Goal: Task Accomplishment & Management: Complete application form

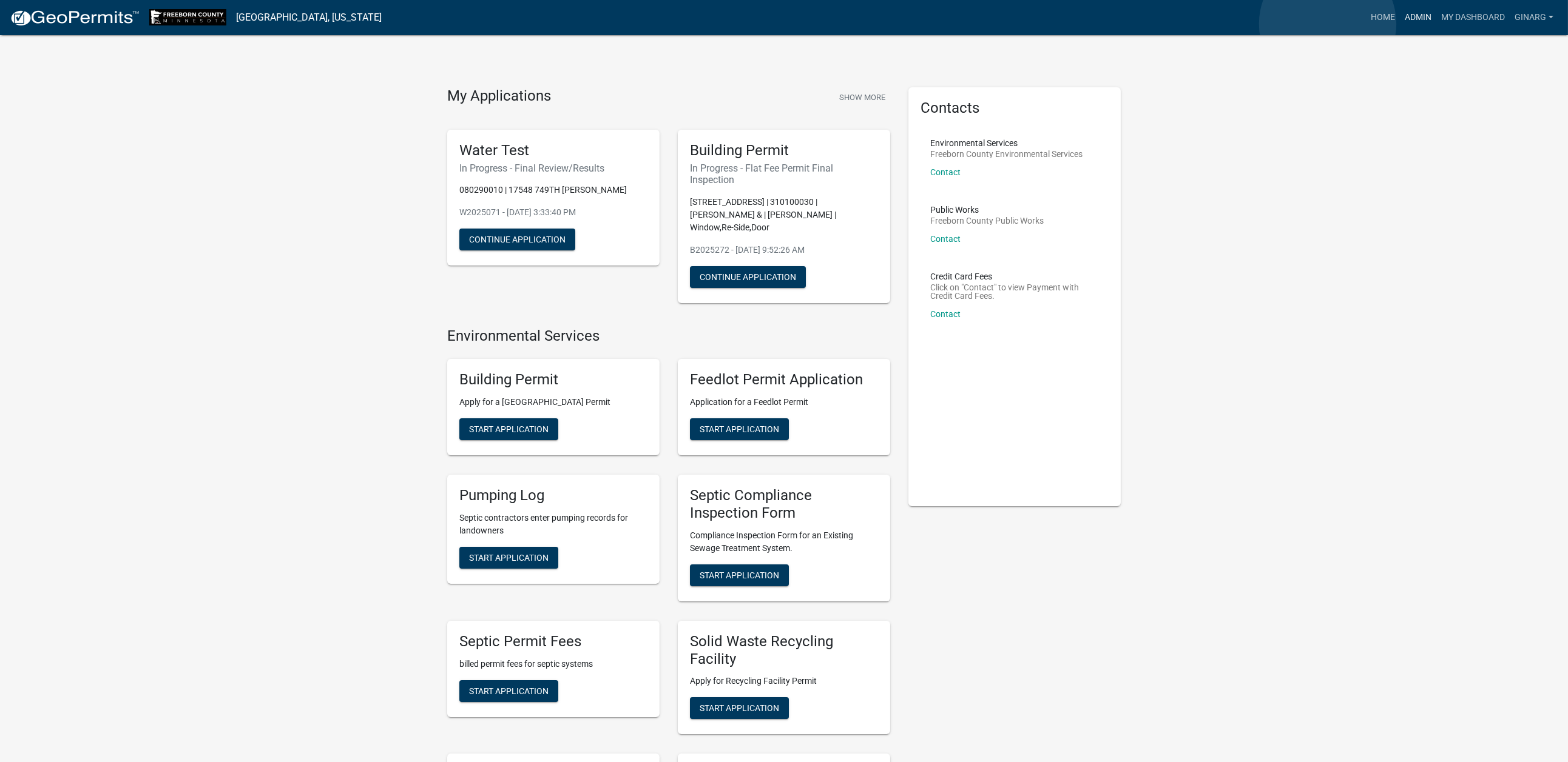
click at [1400, 23] on link "Admin" at bounding box center [1418, 17] width 37 height 23
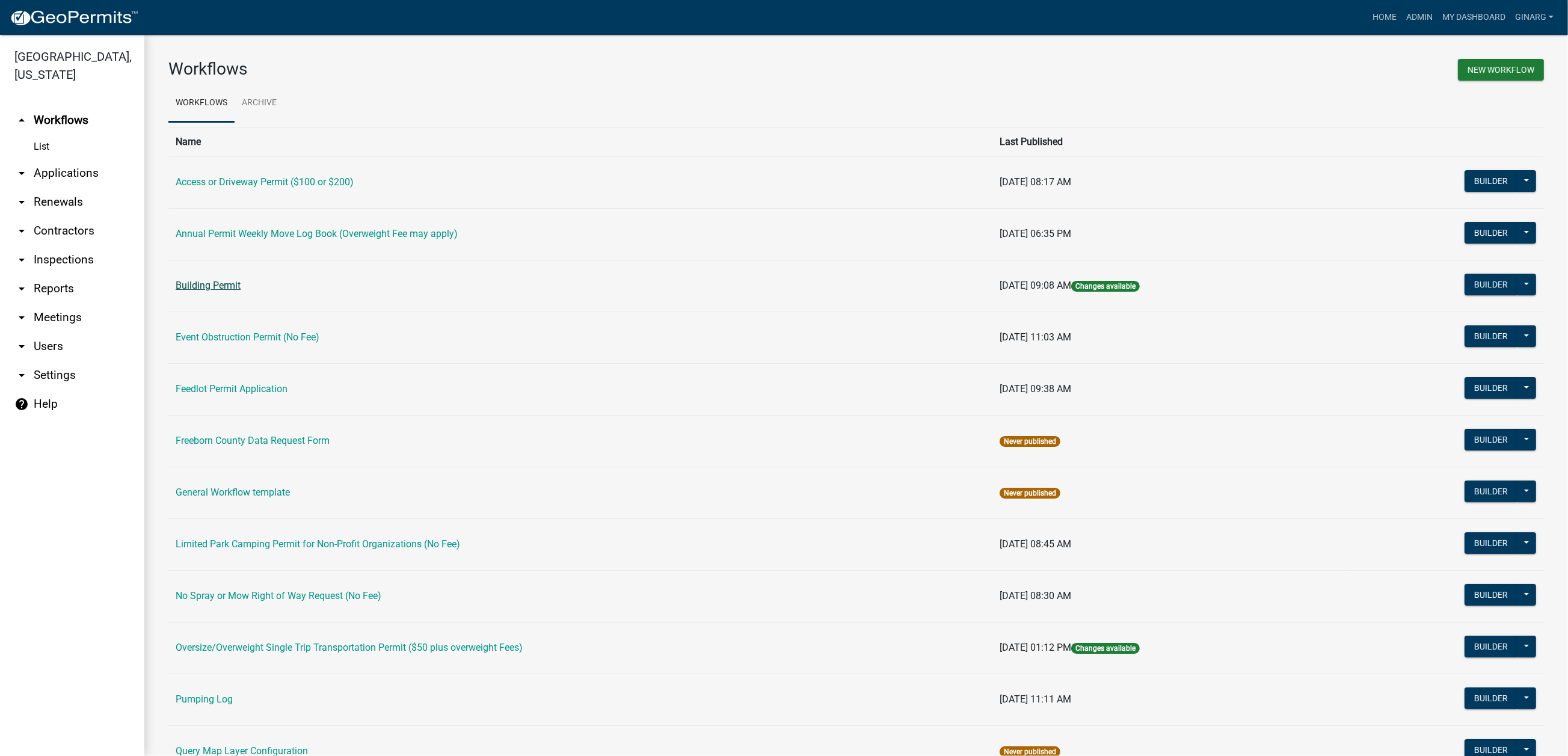
click at [241, 291] on link "Building Permit" at bounding box center [208, 286] width 65 height 11
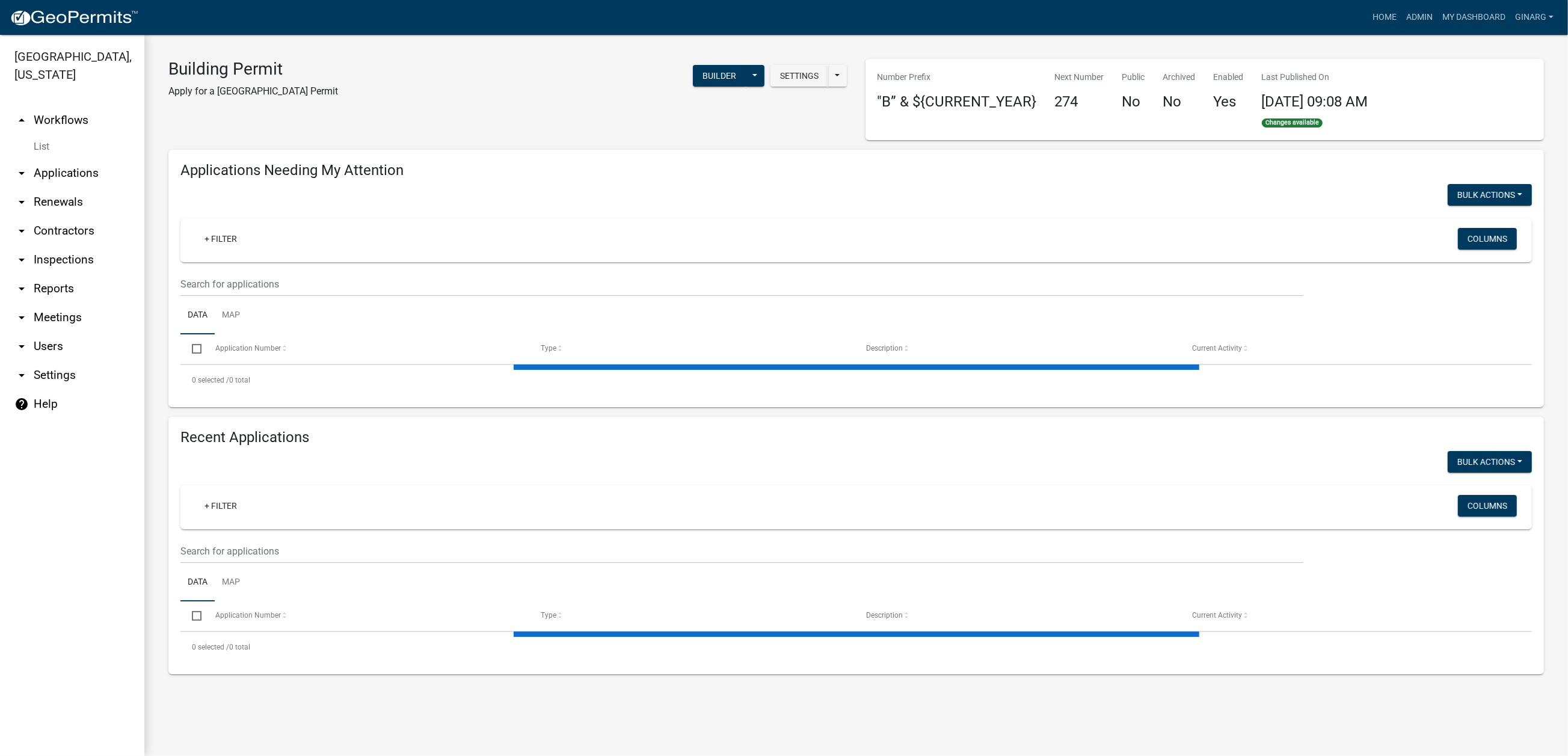
select select "3: 100"
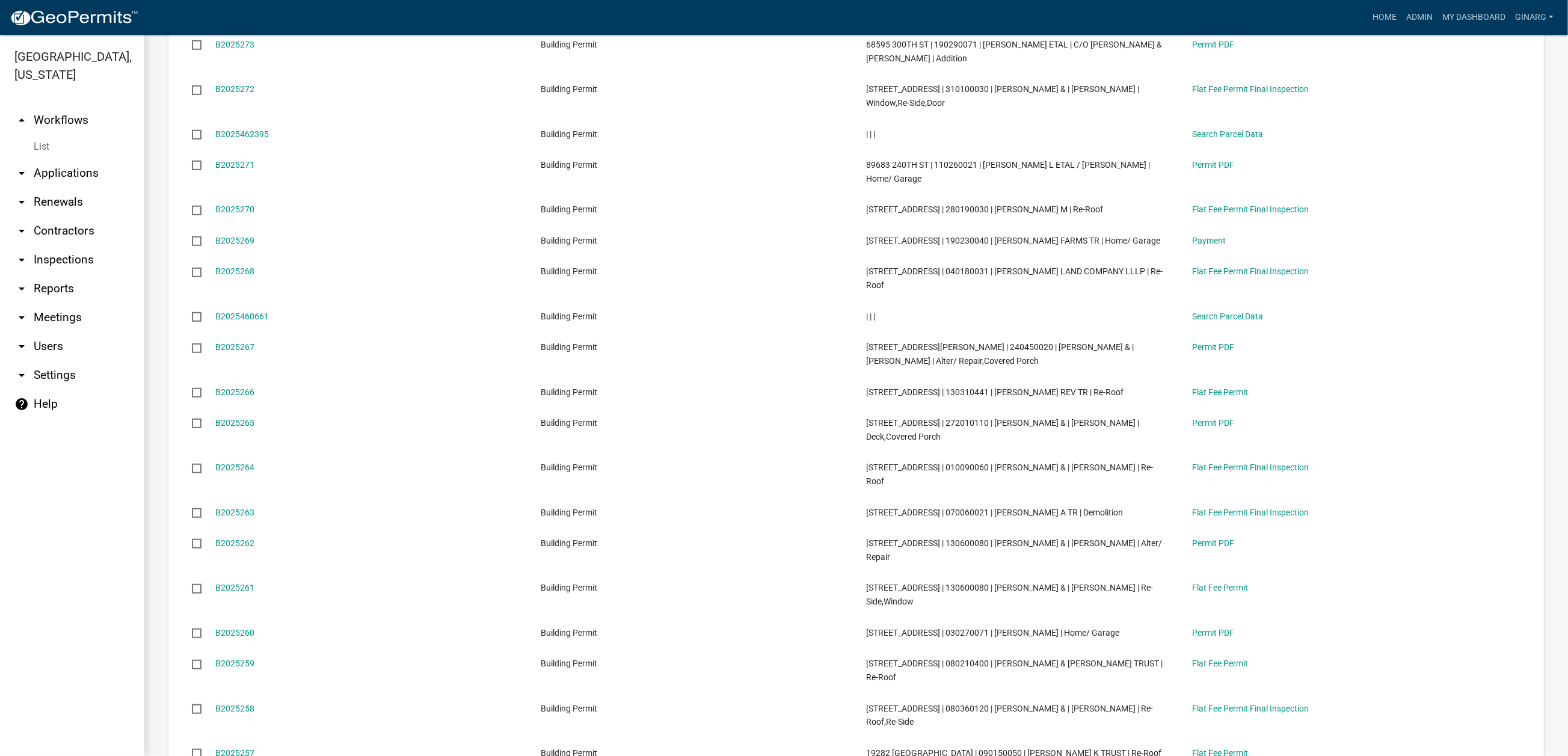
scroll to position [1083, 0]
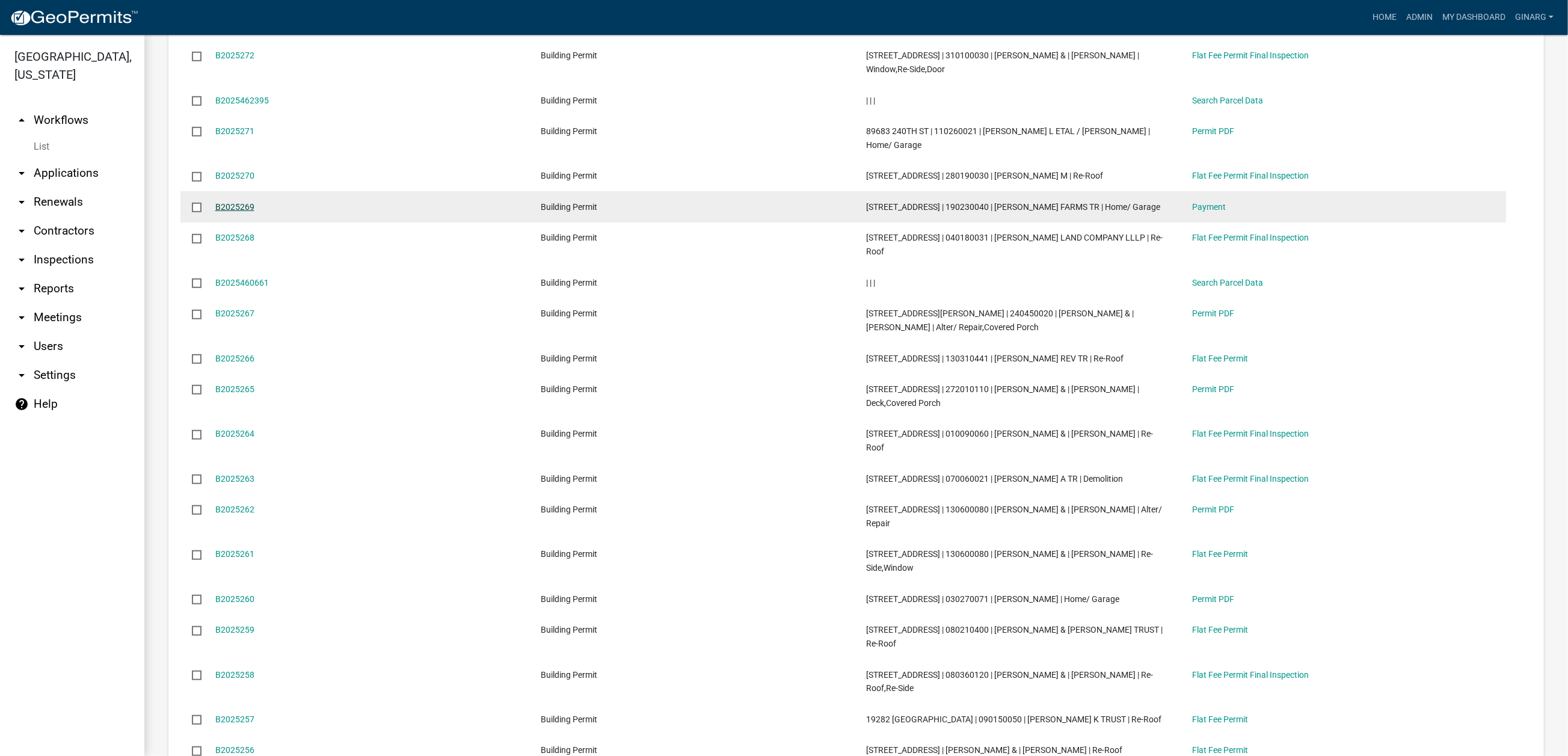
click at [254, 212] on link "B2025269" at bounding box center [235, 207] width 39 height 10
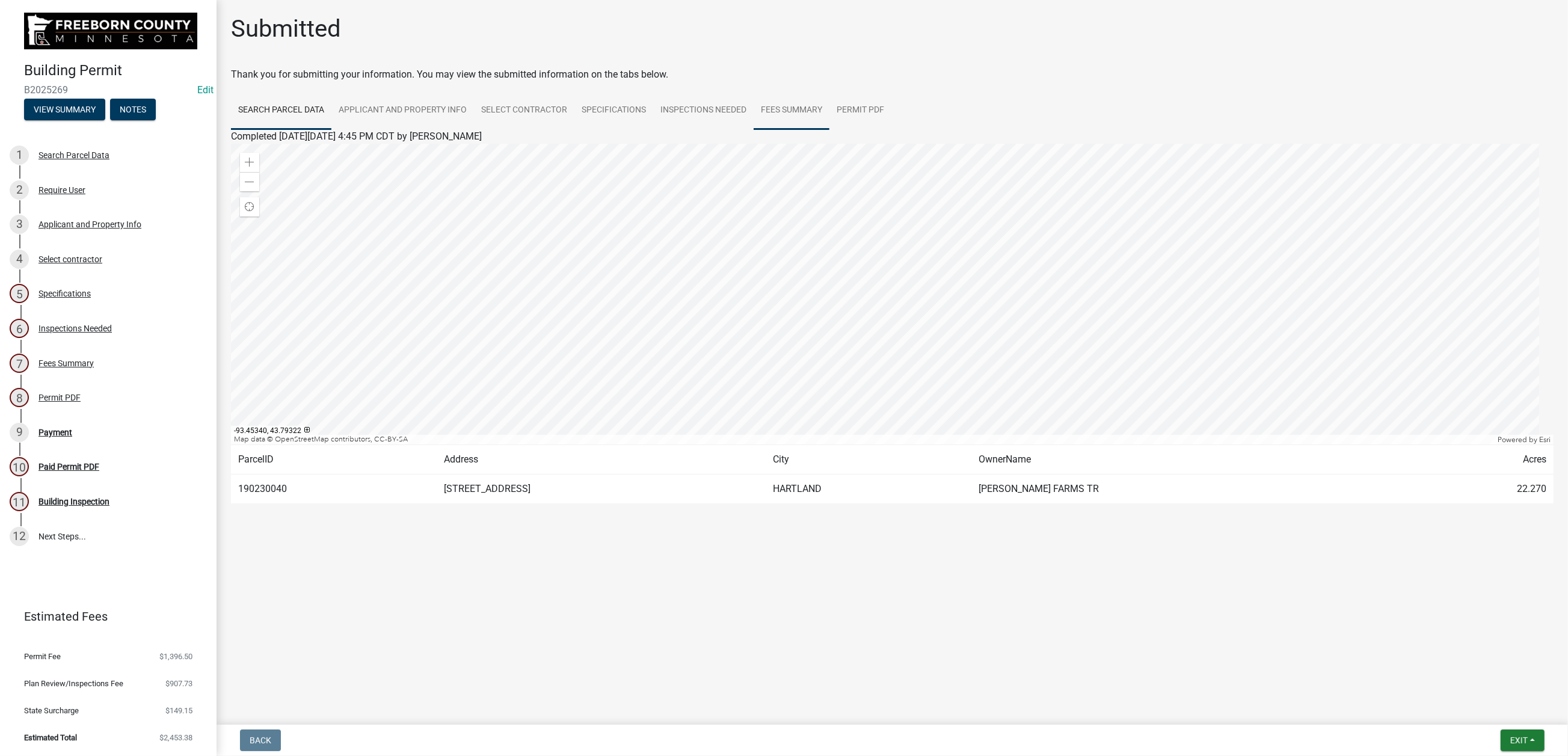
click at [830, 130] on link "Fees Summary" at bounding box center [791, 111] width 76 height 39
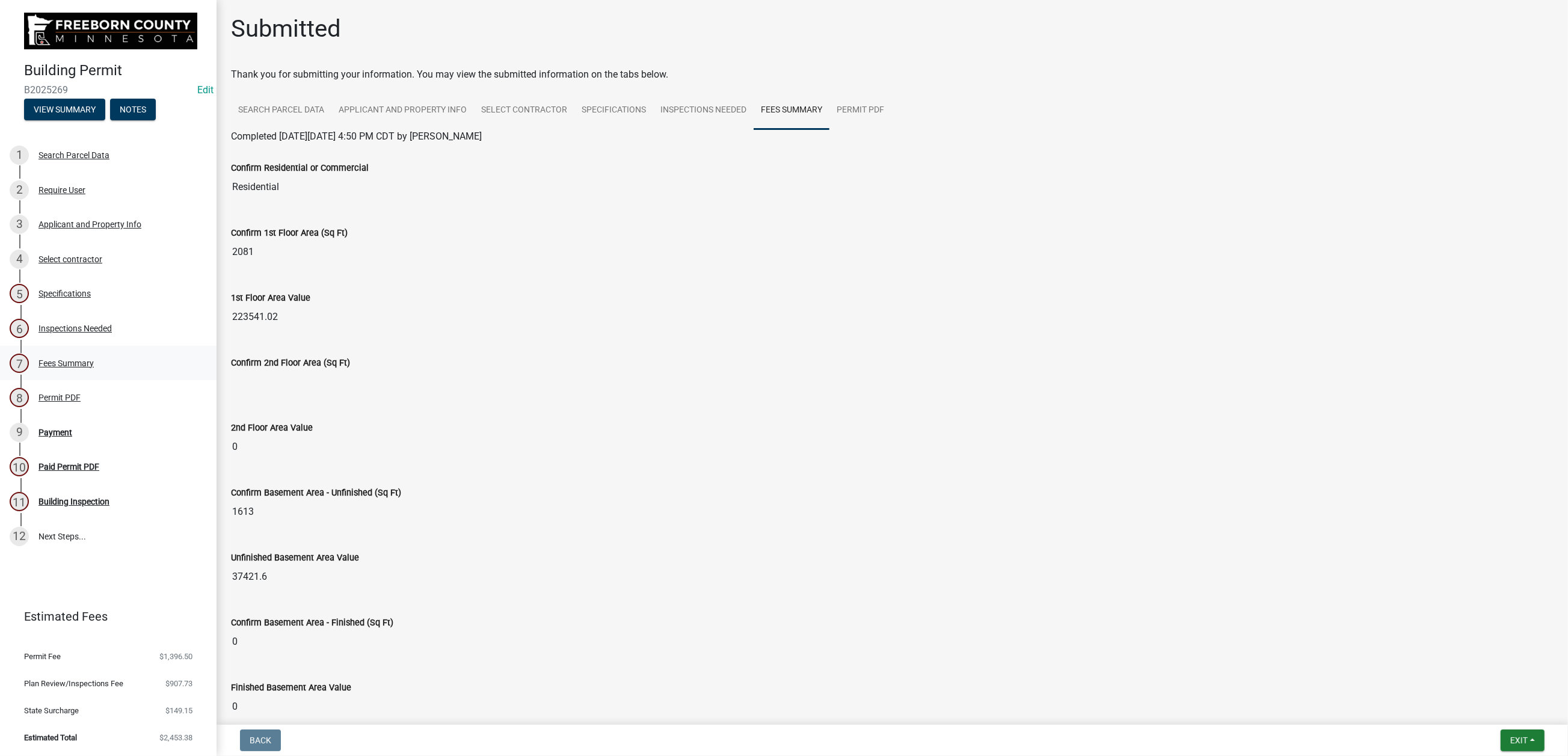
click at [94, 368] on div "Fees Summary" at bounding box center [66, 363] width 56 height 8
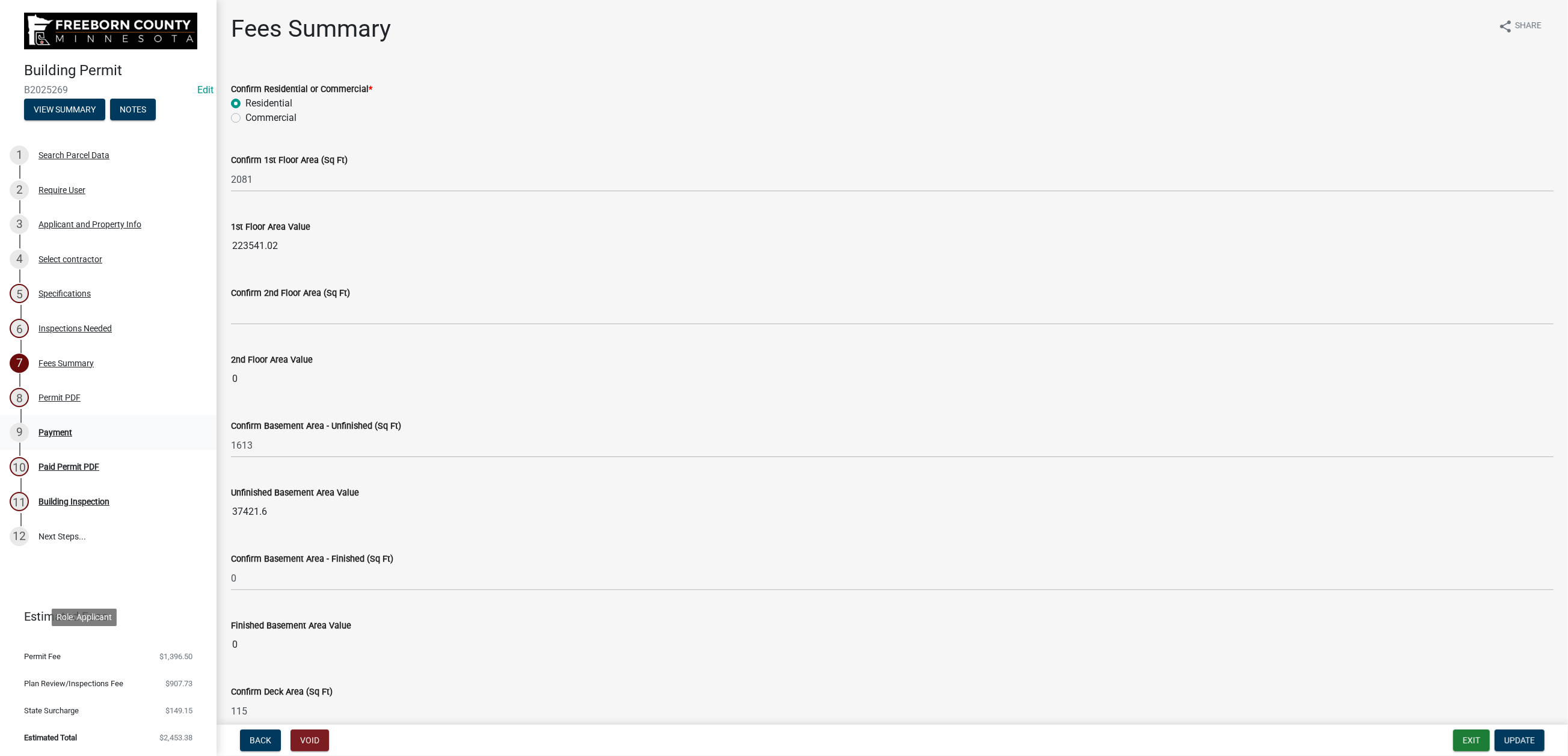
click at [72, 437] on div "Payment" at bounding box center [56, 432] width 34 height 8
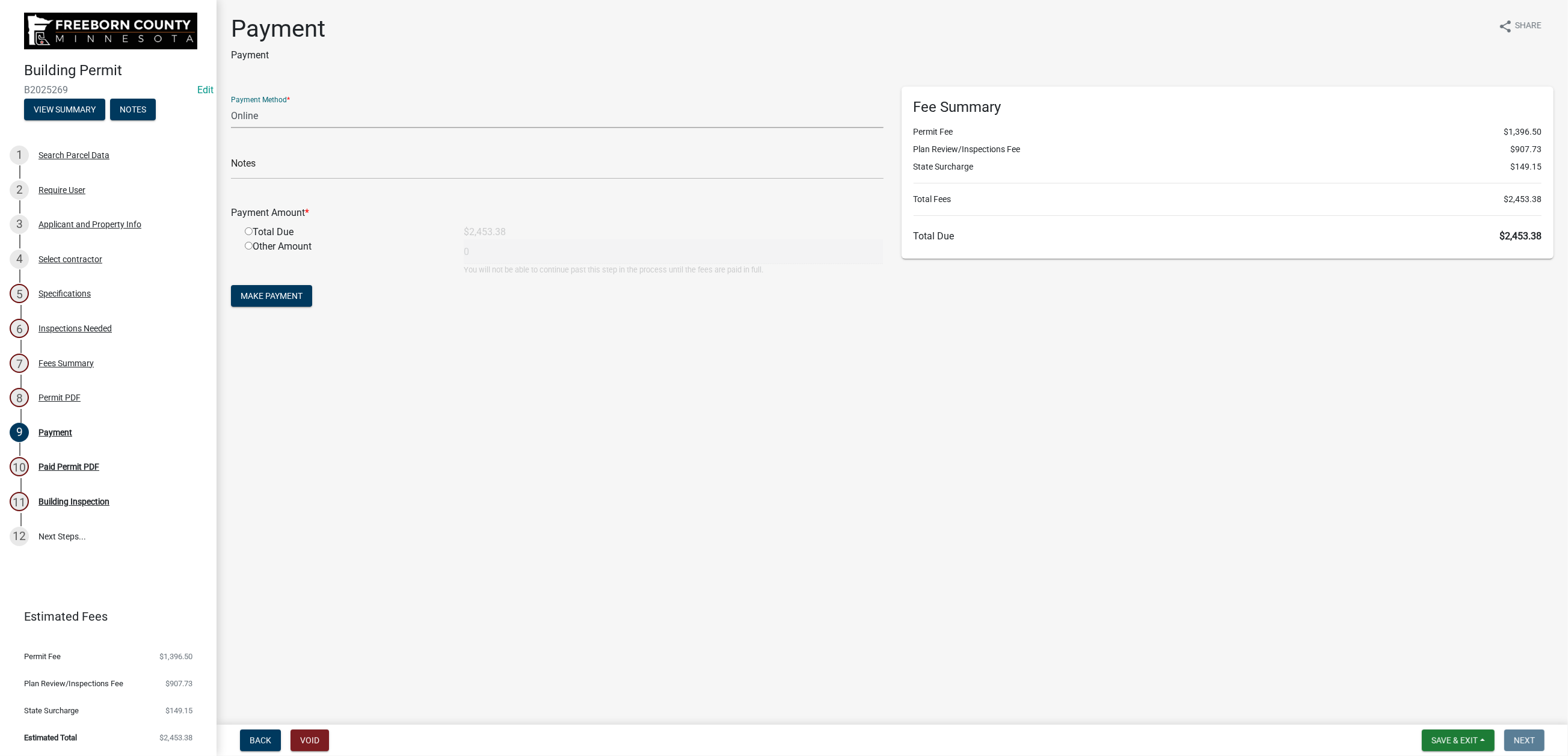
click at [266, 128] on select "Credit Card POS Check Cash Online" at bounding box center [557, 116] width 653 height 25
select select "1: 0"
click at [237, 128] on select "Credit Card POS Check Cash Online" at bounding box center [557, 116] width 653 height 25
click at [266, 180] on input "text" at bounding box center [557, 167] width 653 height 25
type input "3526"
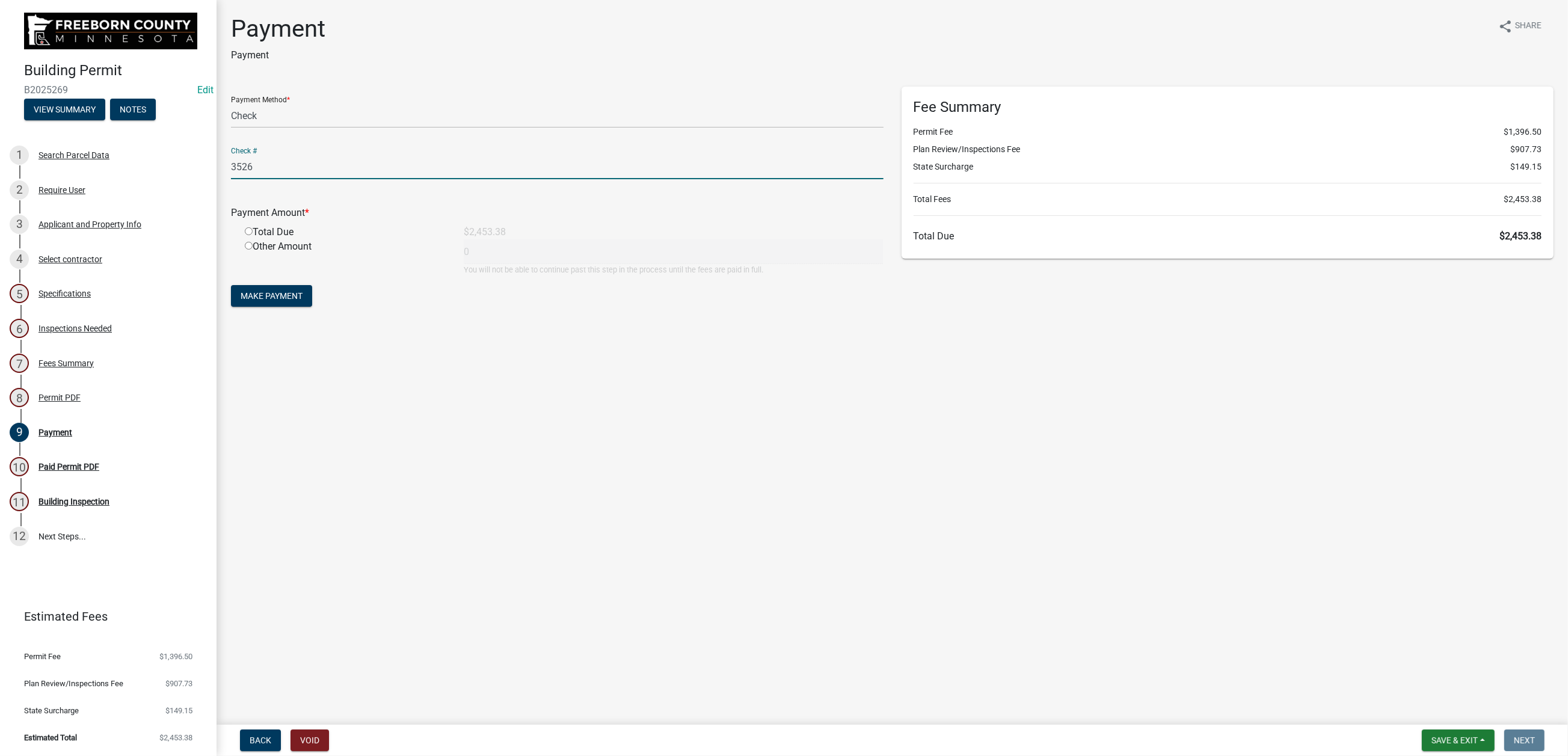
click at [253, 235] on input "radio" at bounding box center [249, 232] width 8 height 8
radio input "true"
type input "2453.38"
click at [288, 301] on span "Make Payment" at bounding box center [271, 296] width 62 height 10
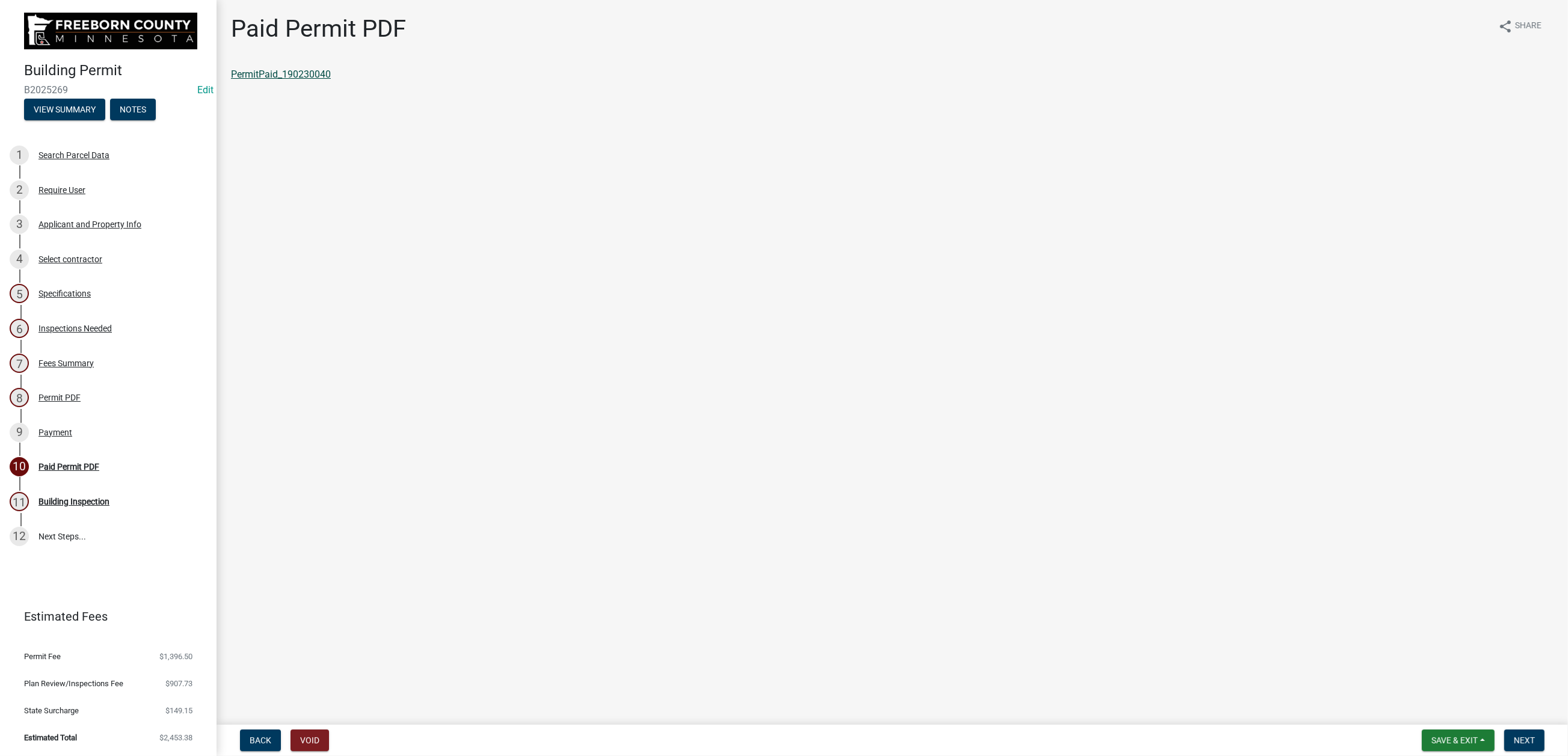
click at [331, 80] on link "PermitPaid_190230040" at bounding box center [281, 74] width 100 height 11
click at [1432, 737] on span "Save & Exit" at bounding box center [1455, 741] width 47 height 10
drag, startPoint x: 1350, startPoint y: 690, endPoint x: 1354, endPoint y: 685, distance: 6.4
click at [1399, 690] on button "Save & Exit" at bounding box center [1447, 699] width 97 height 29
